Goal: Task Accomplishment & Management: Use online tool/utility

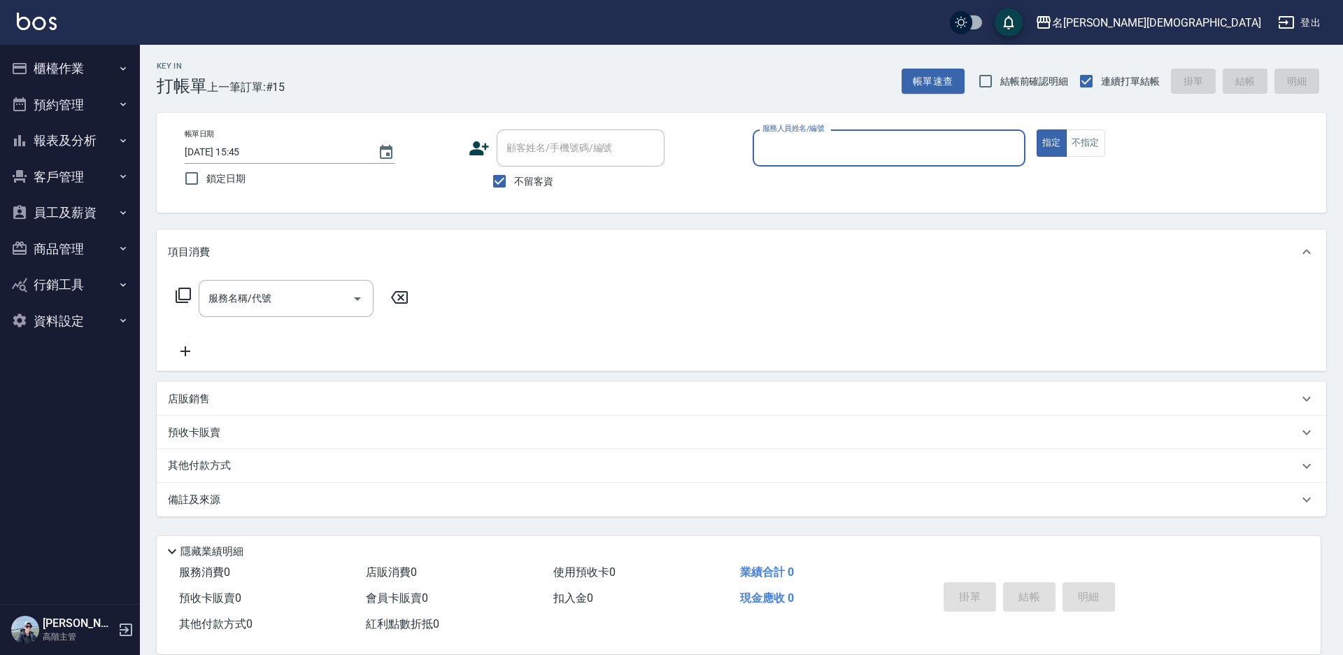
click at [819, 141] on input "服務人員姓名/編號" at bounding box center [889, 148] width 260 height 24
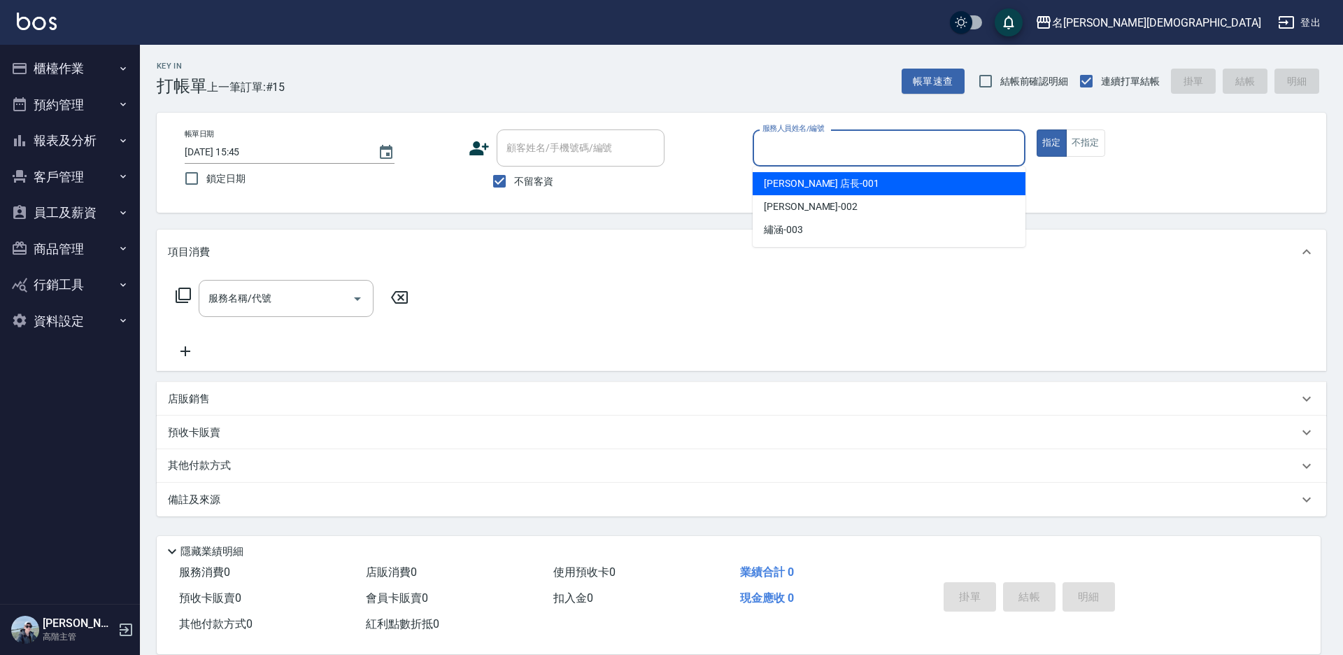
drag, startPoint x: 786, startPoint y: 182, endPoint x: 650, endPoint y: 202, distance: 137.2
click at [785, 182] on span "[PERSON_NAME] 店長 -001" at bounding box center [821, 183] width 115 height 15
type input "[PERSON_NAME] 店長-001"
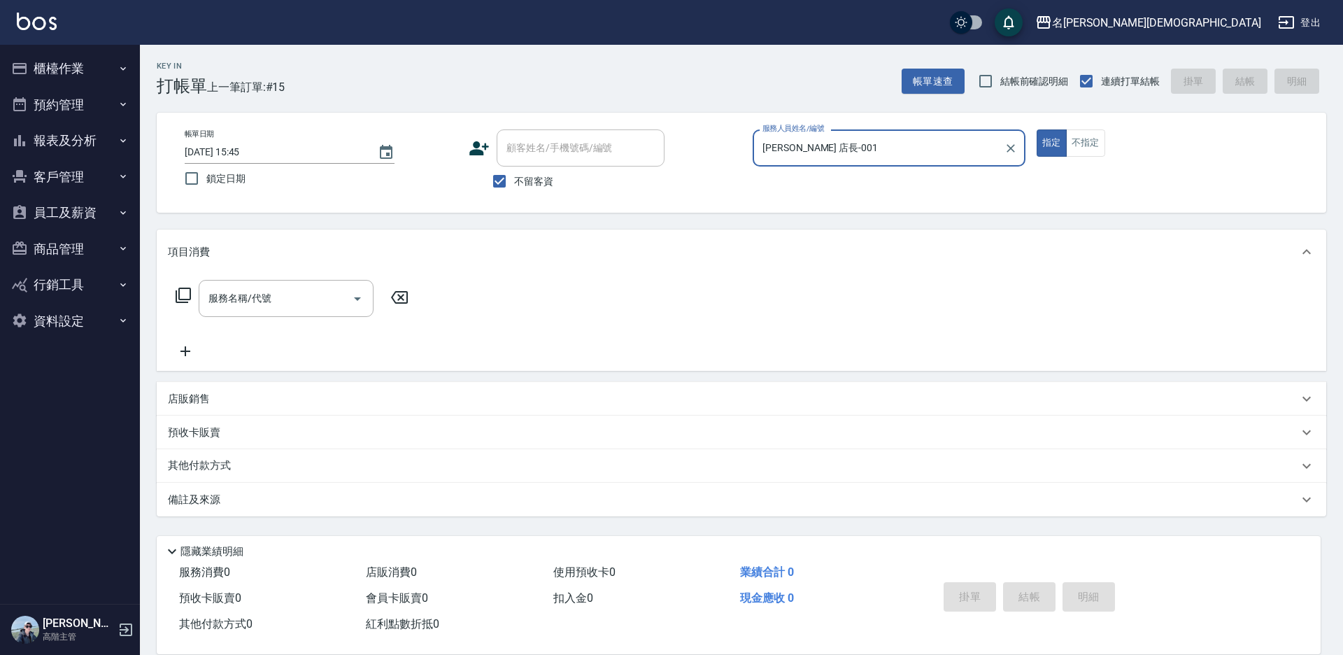
click at [183, 291] on icon at bounding box center [183, 295] width 17 height 17
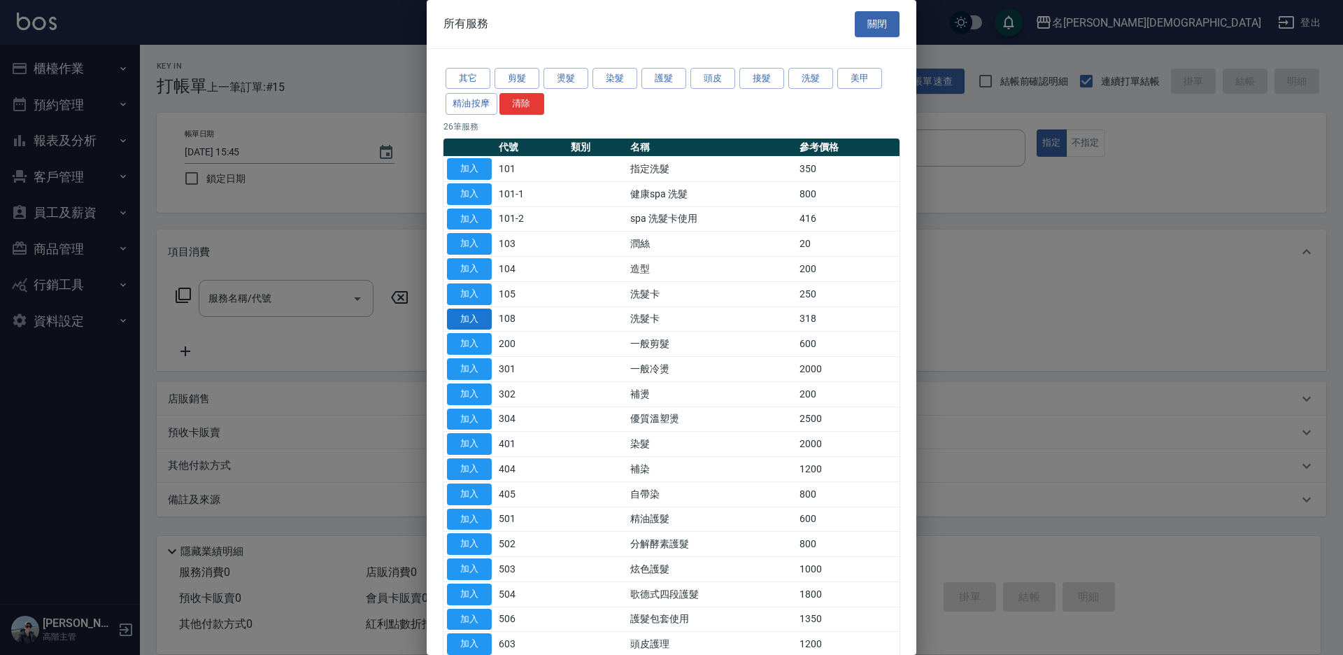
click at [467, 316] on button "加入" at bounding box center [469, 320] width 45 height 22
type input "洗髮卡(108)"
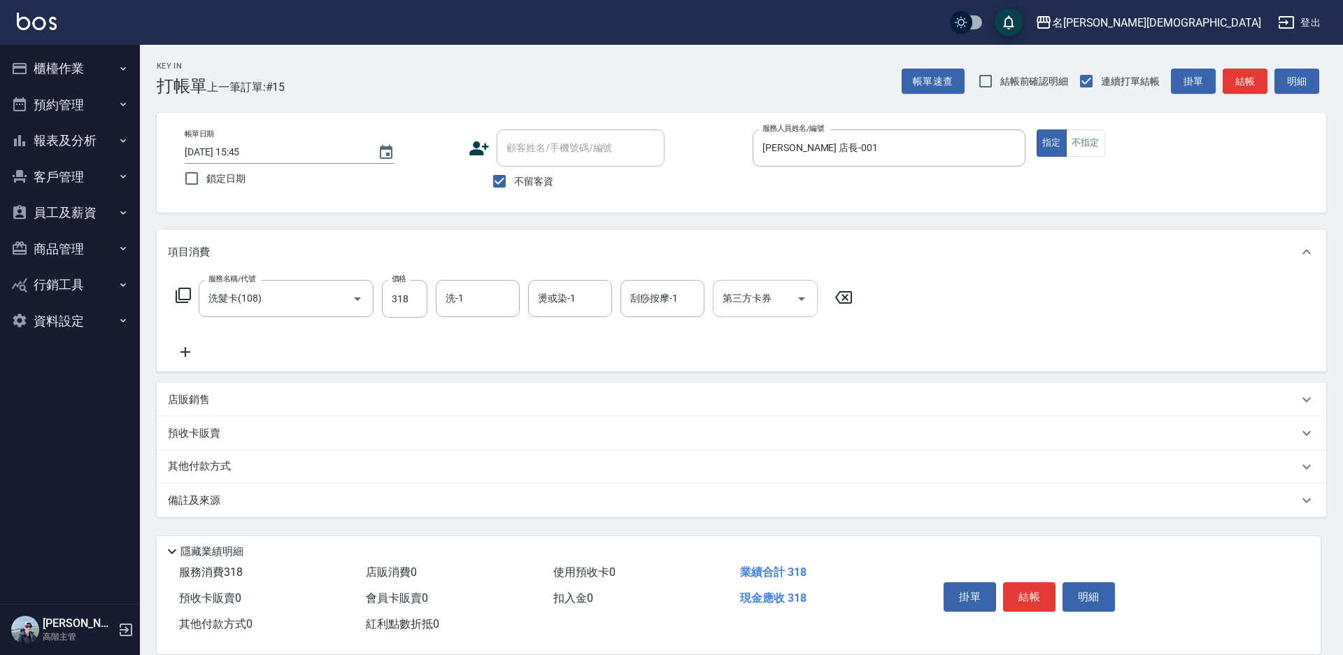
click at [736, 304] on div "第三方卡券 第三方卡券" at bounding box center [765, 298] width 105 height 37
click at [747, 357] on span "舊有卡券" at bounding box center [765, 357] width 105 height 23
type input "舊有卡券"
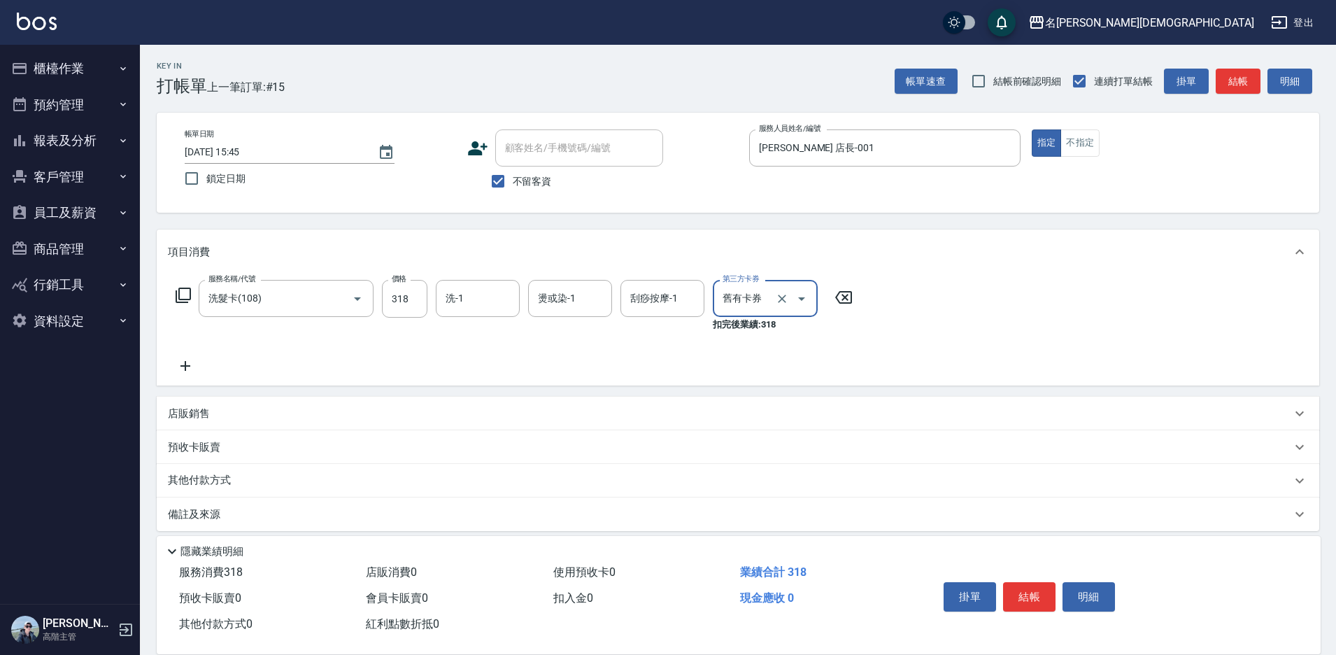
click at [184, 295] on icon at bounding box center [183, 295] width 17 height 17
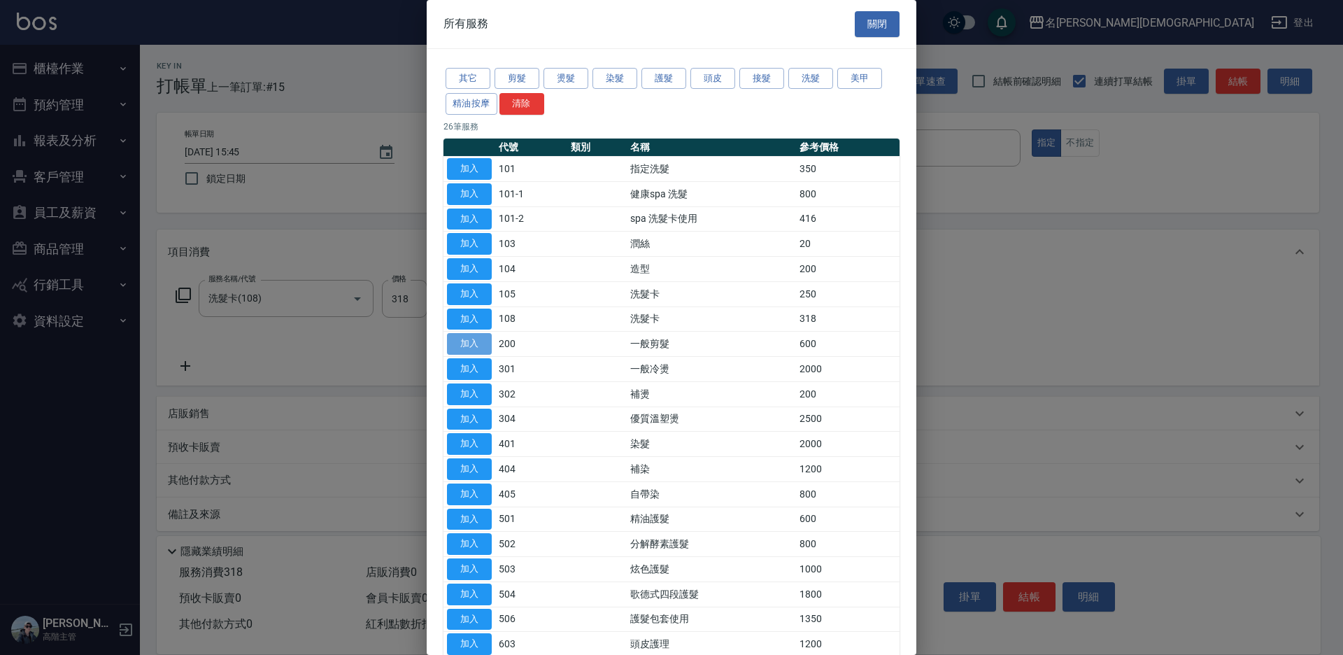
click at [478, 341] on button "加入" at bounding box center [469, 344] width 45 height 22
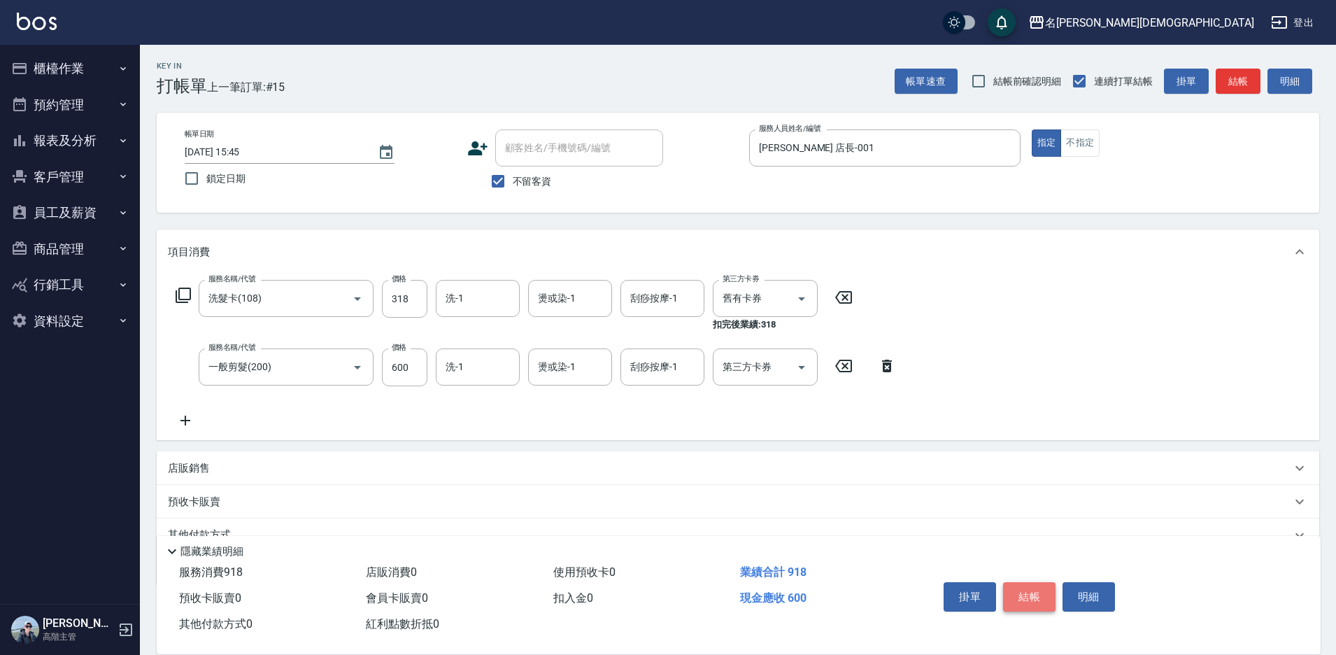
click at [1026, 588] on button "結帳" at bounding box center [1029, 596] width 52 height 29
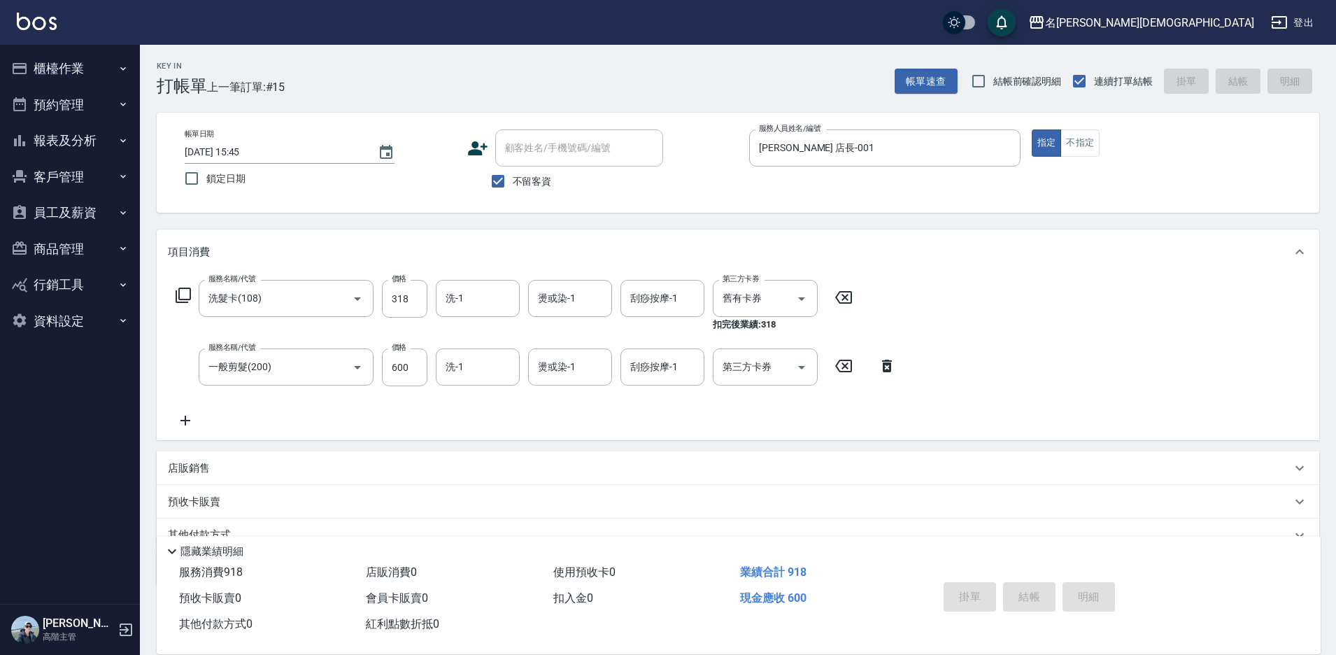
type input "[DATE] 15:48"
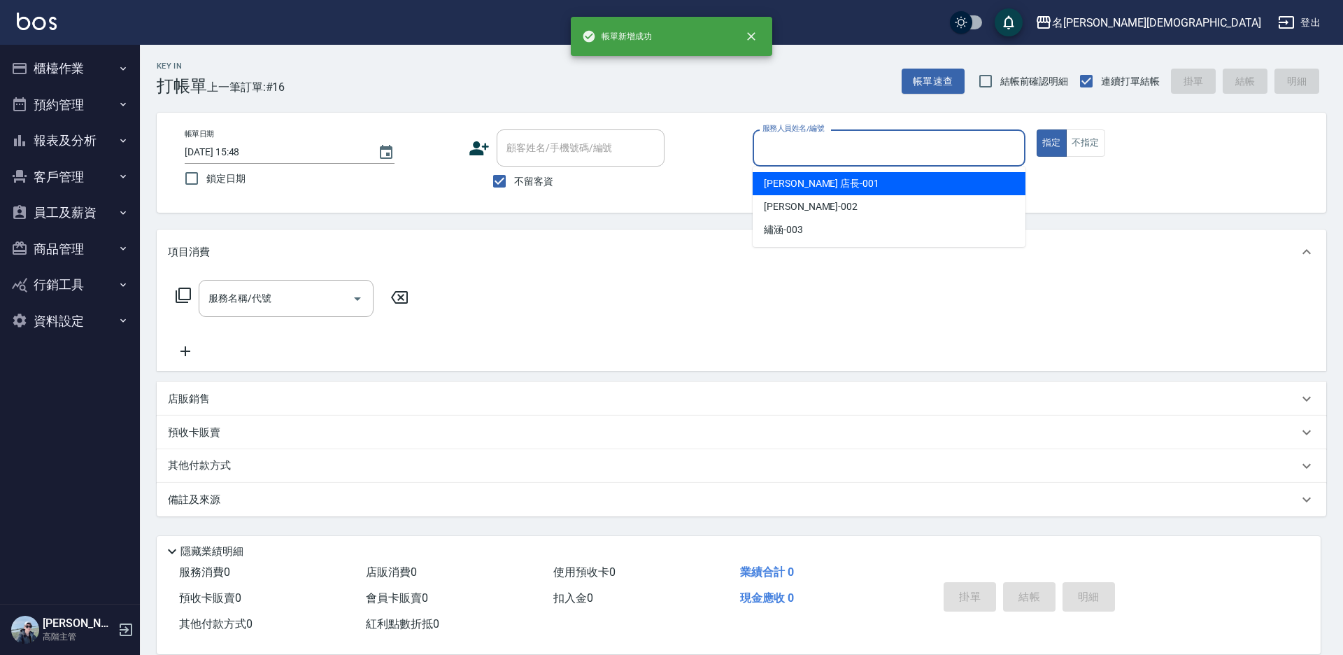
click at [789, 143] on input "服務人員姓名/編號" at bounding box center [889, 148] width 260 height 24
click at [779, 181] on span "[PERSON_NAME] 店長 -001" at bounding box center [821, 183] width 115 height 15
type input "[PERSON_NAME] 店長-001"
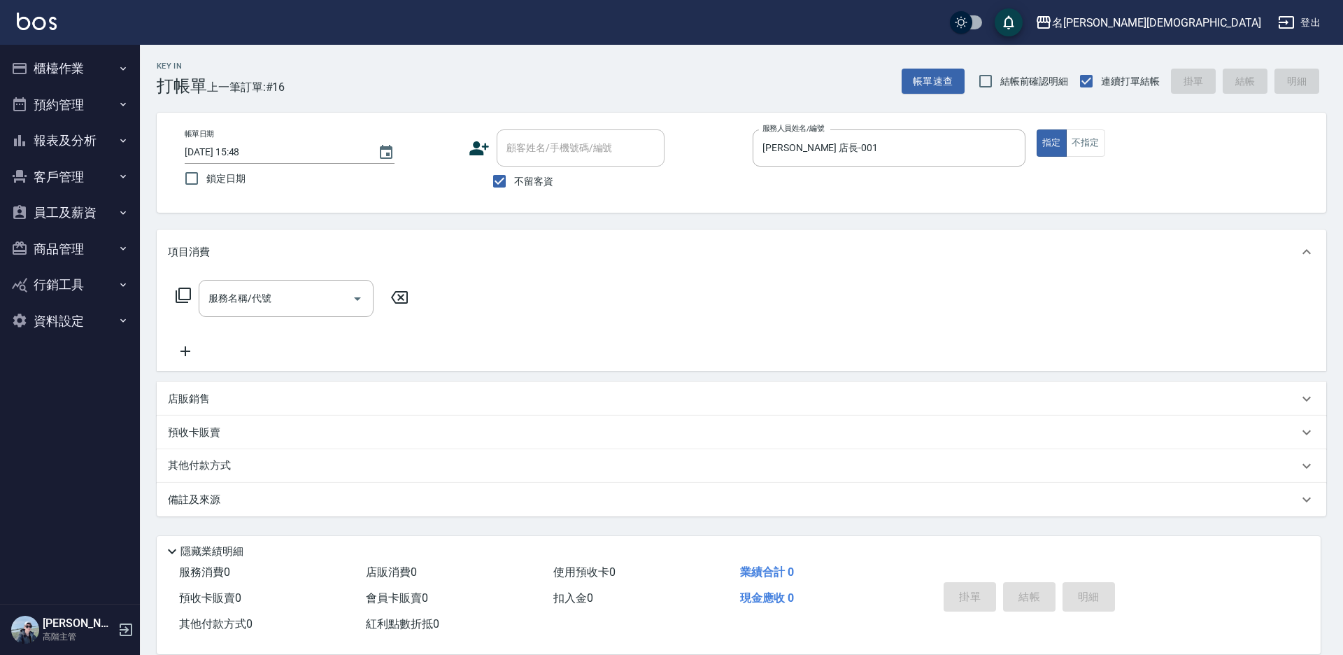
click at [183, 296] on icon at bounding box center [183, 295] width 17 height 17
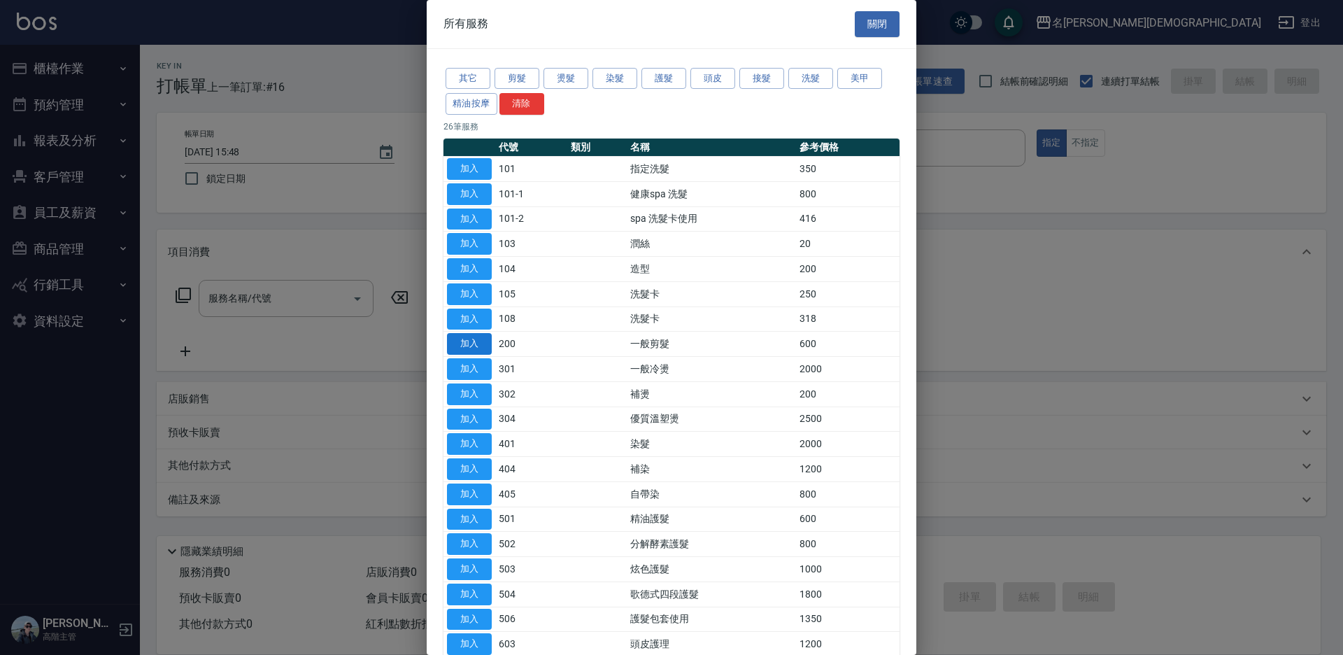
click at [471, 342] on button "加入" at bounding box center [469, 344] width 45 height 22
type input "一般剪髮(200)"
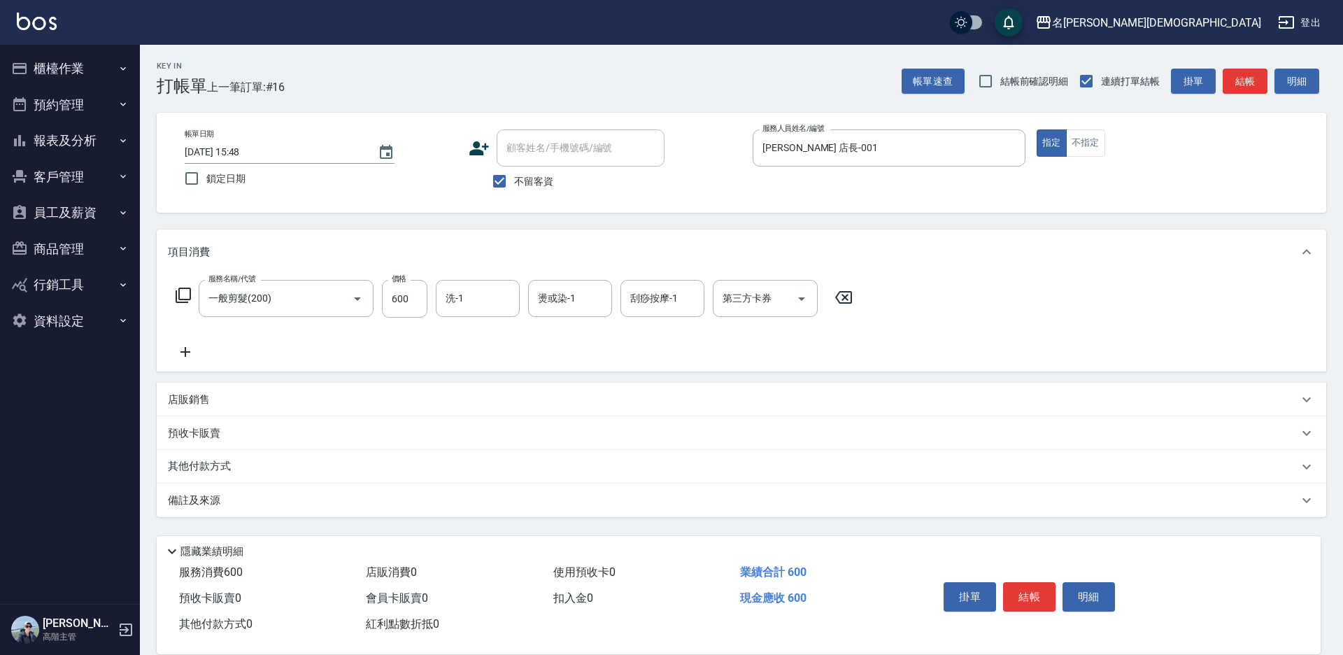
click at [1022, 589] on button "結帳" at bounding box center [1029, 596] width 52 height 29
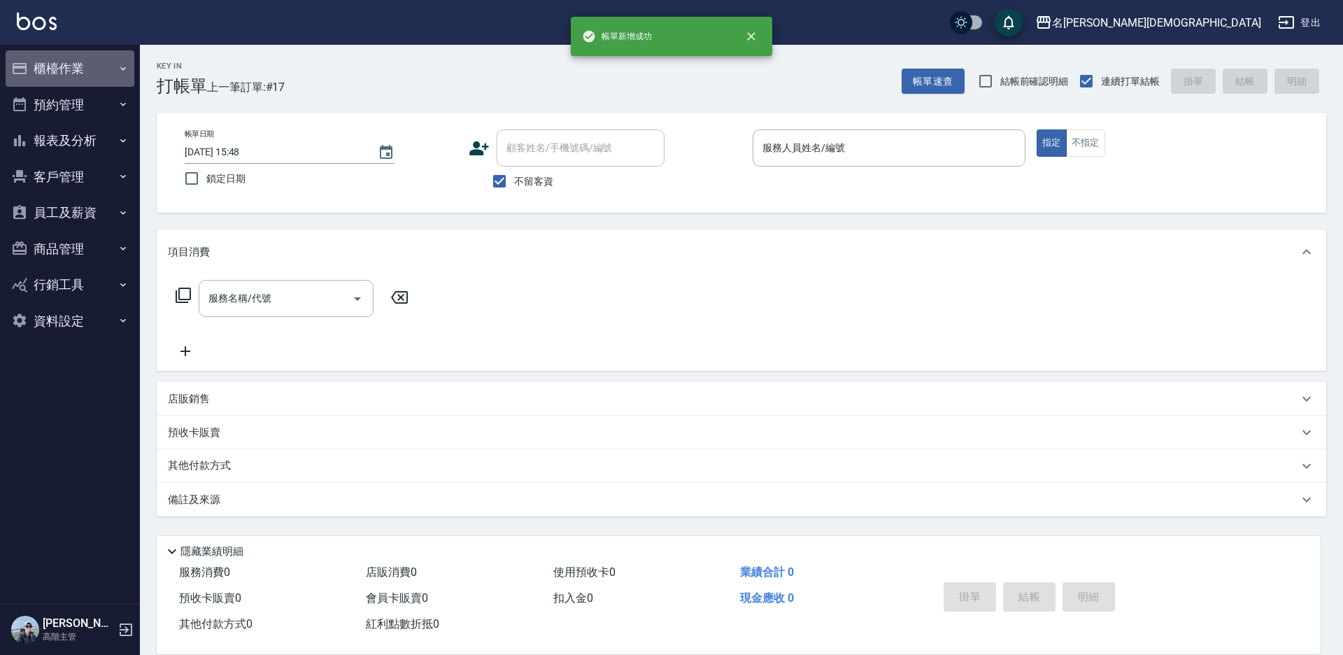
click at [58, 65] on button "櫃檯作業" at bounding box center [70, 68] width 129 height 36
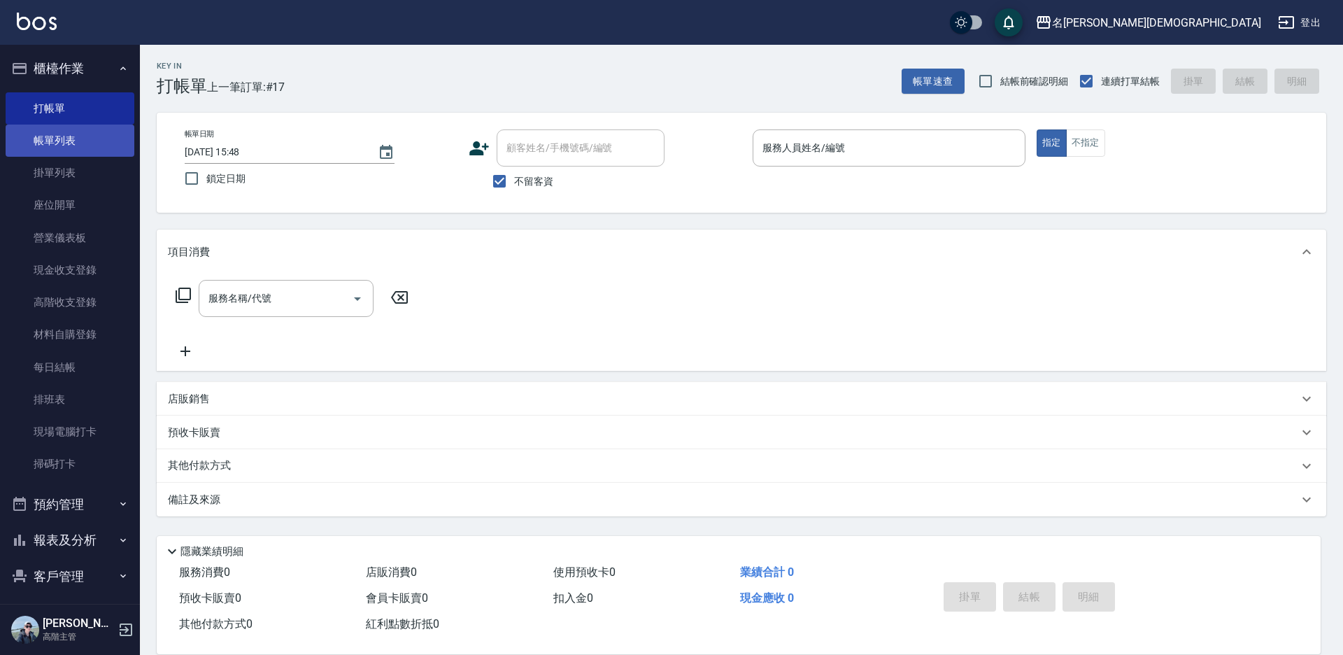
click at [61, 134] on link "帳單列表" at bounding box center [70, 141] width 129 height 32
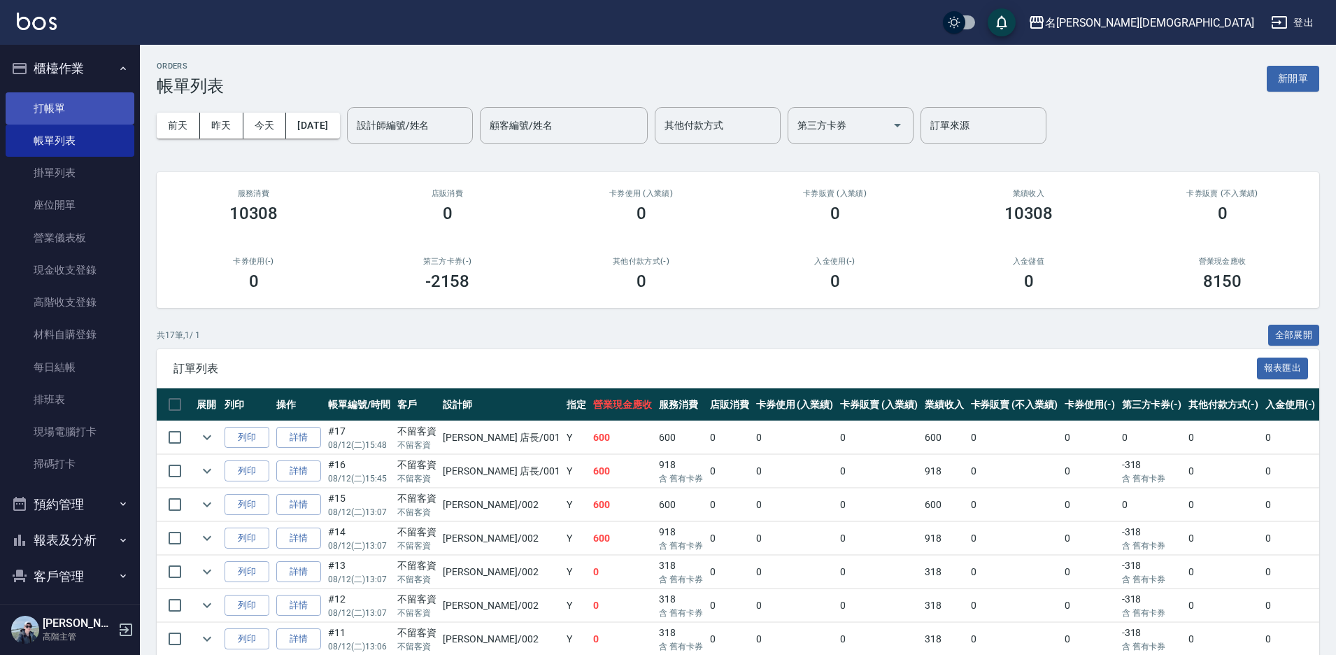
click at [52, 113] on link "打帳單" at bounding box center [70, 108] width 129 height 32
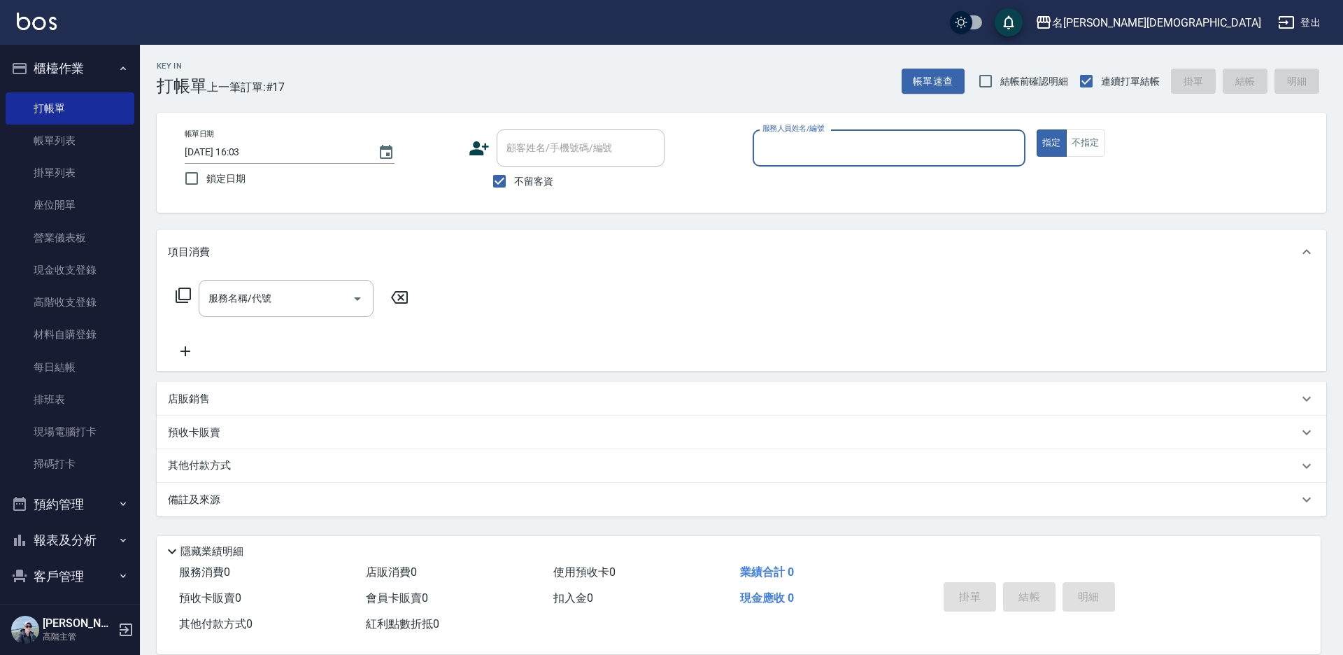
click at [796, 159] on input "服務人員姓名/編號" at bounding box center [889, 148] width 260 height 24
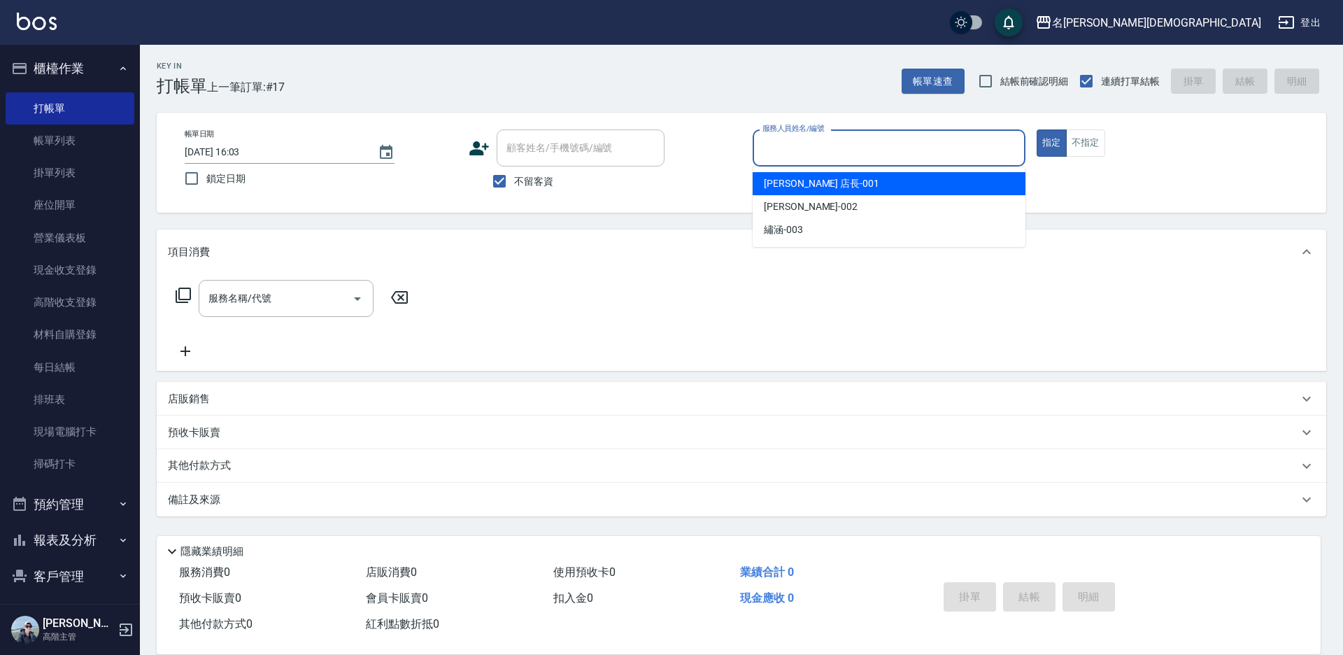
click at [807, 182] on span "[PERSON_NAME] 店長 -001" at bounding box center [821, 183] width 115 height 15
type input "[PERSON_NAME] 店長-001"
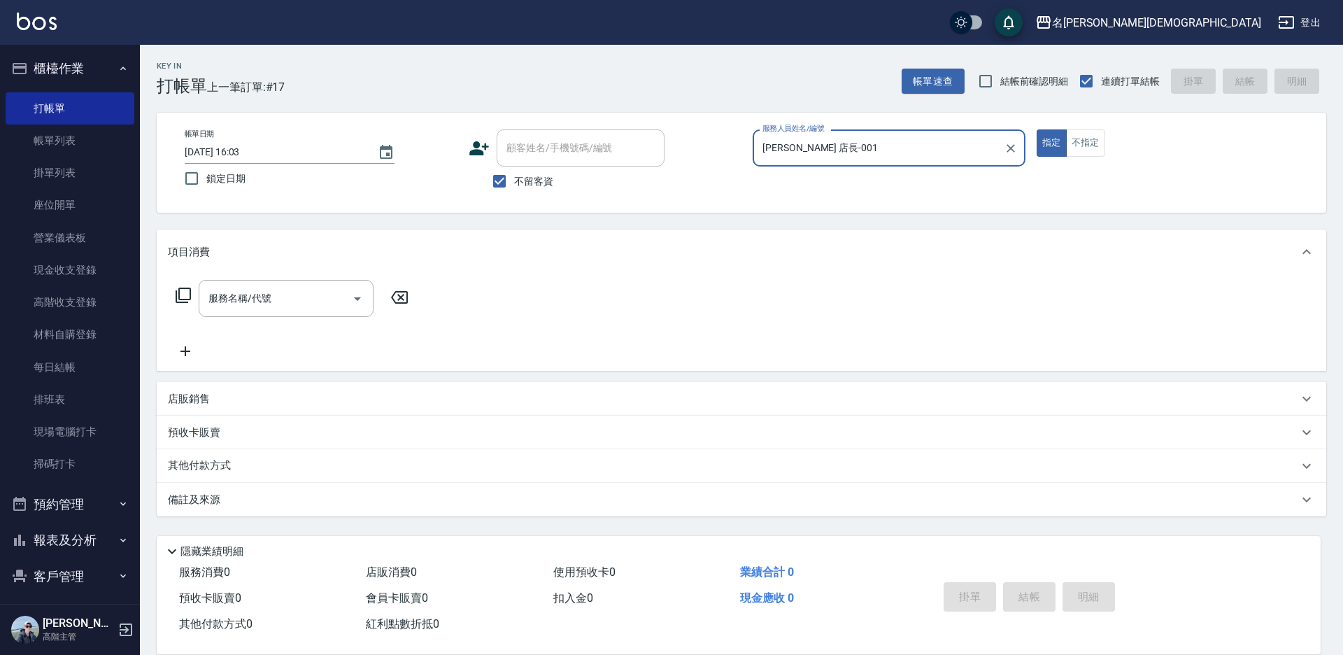
click at [183, 290] on icon at bounding box center [183, 295] width 17 height 17
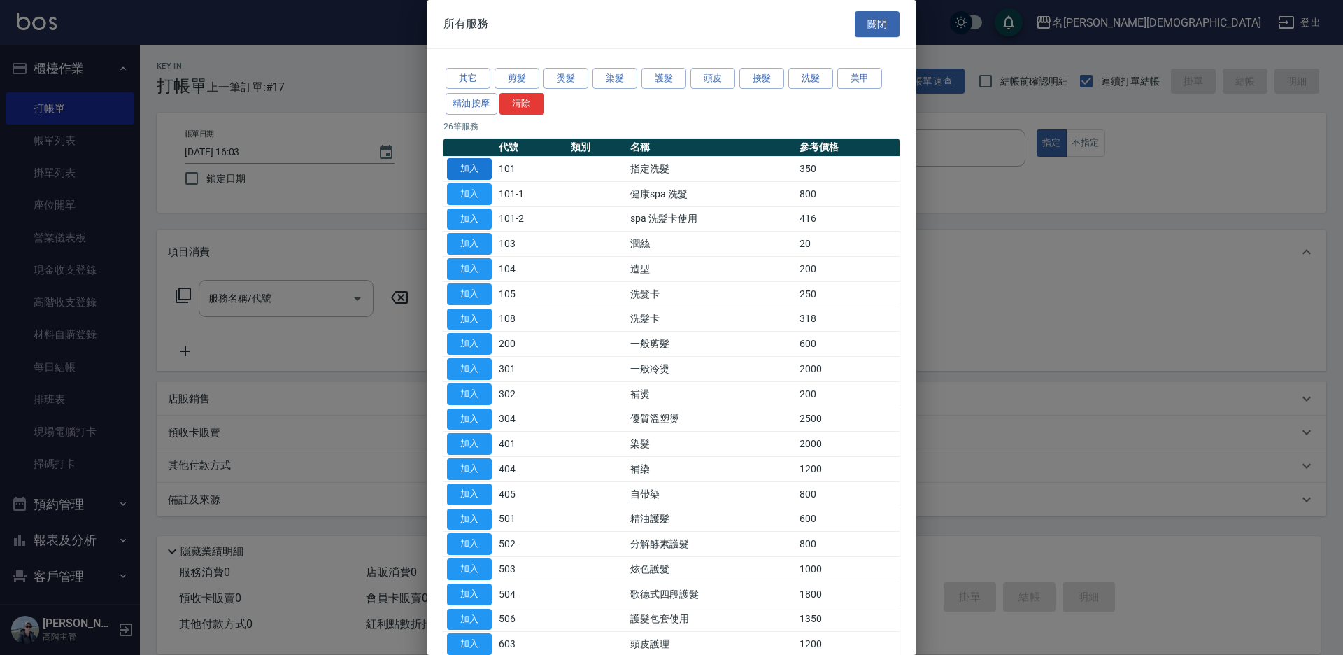
click at [487, 166] on button "加入" at bounding box center [469, 169] width 45 height 22
type input "指定洗髮(101)"
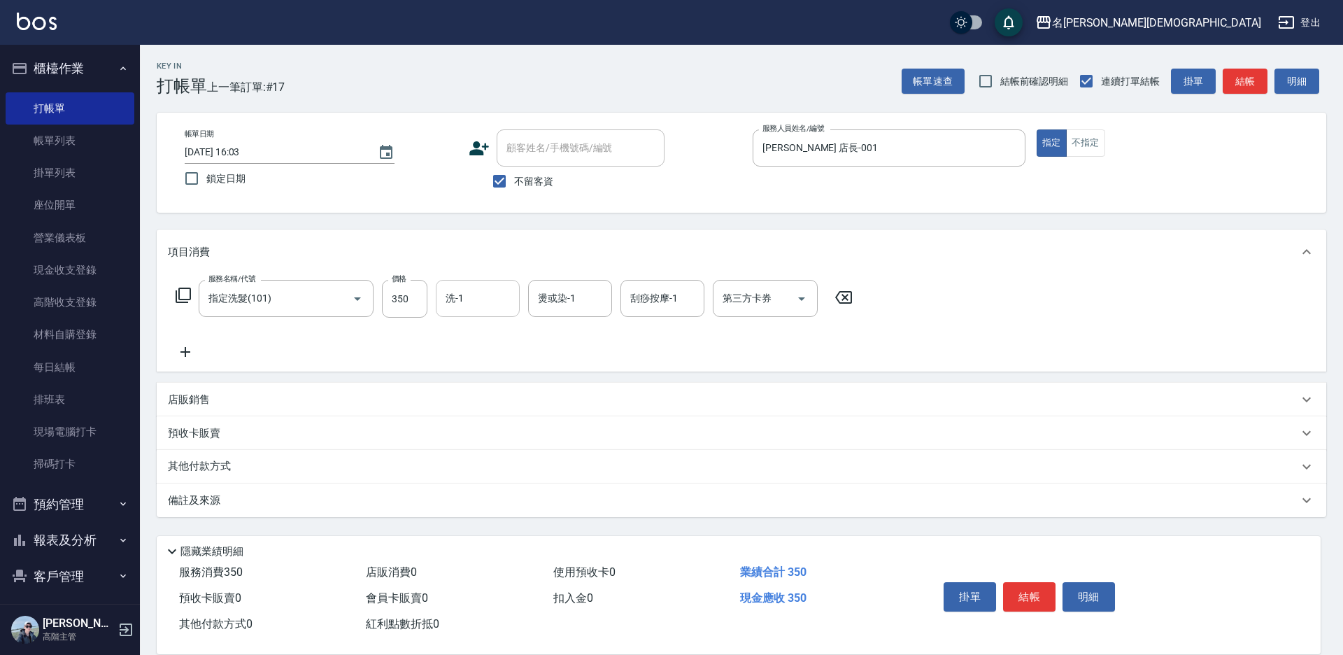
click at [469, 294] on input "洗-1" at bounding box center [477, 298] width 71 height 24
click at [495, 360] on div "香香 -002" at bounding box center [478, 371] width 84 height 23
type input "香香-002"
click at [1020, 591] on button "結帳" at bounding box center [1029, 596] width 52 height 29
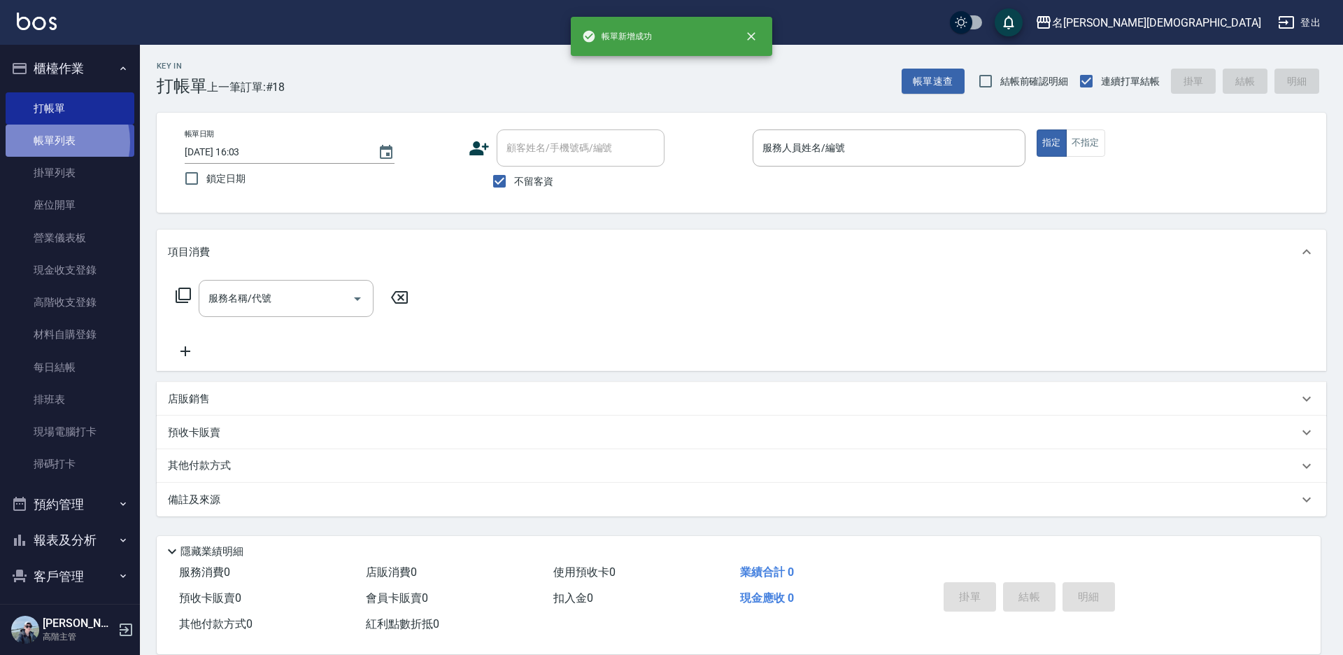
click at [48, 142] on link "帳單列表" at bounding box center [70, 141] width 129 height 32
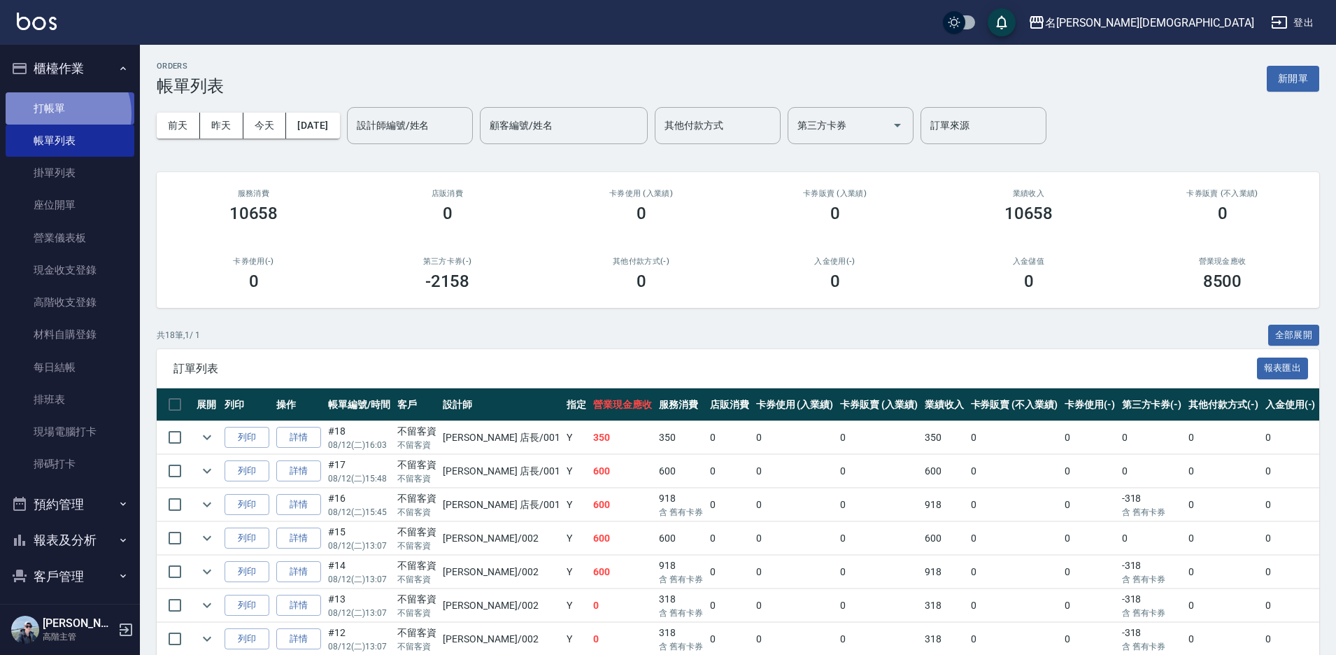
click at [62, 113] on link "打帳單" at bounding box center [70, 108] width 129 height 32
